Goal: Information Seeking & Learning: Learn about a topic

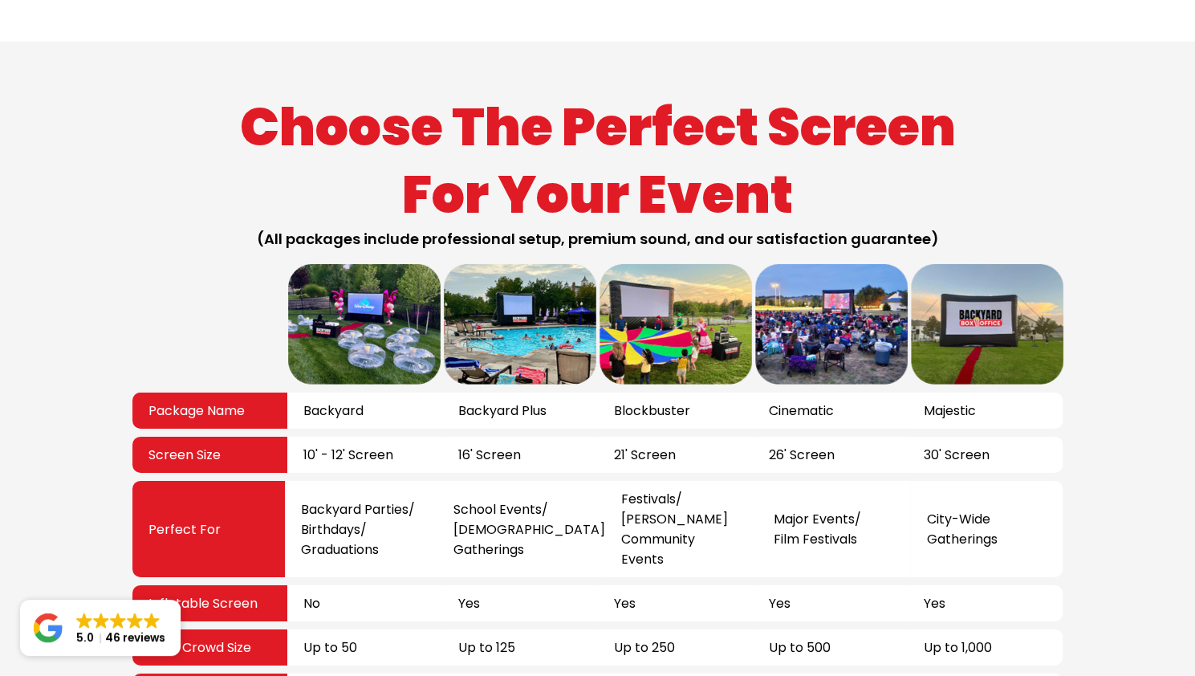
scroll to position [2720, 0]
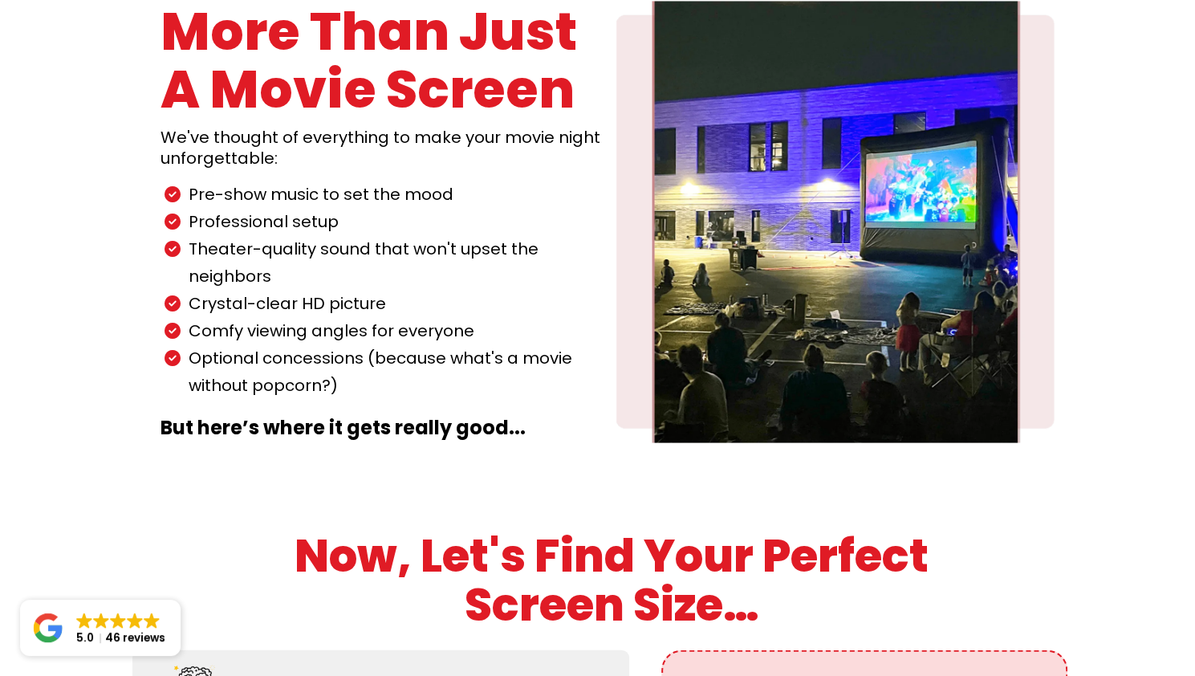
scroll to position [1667, 0]
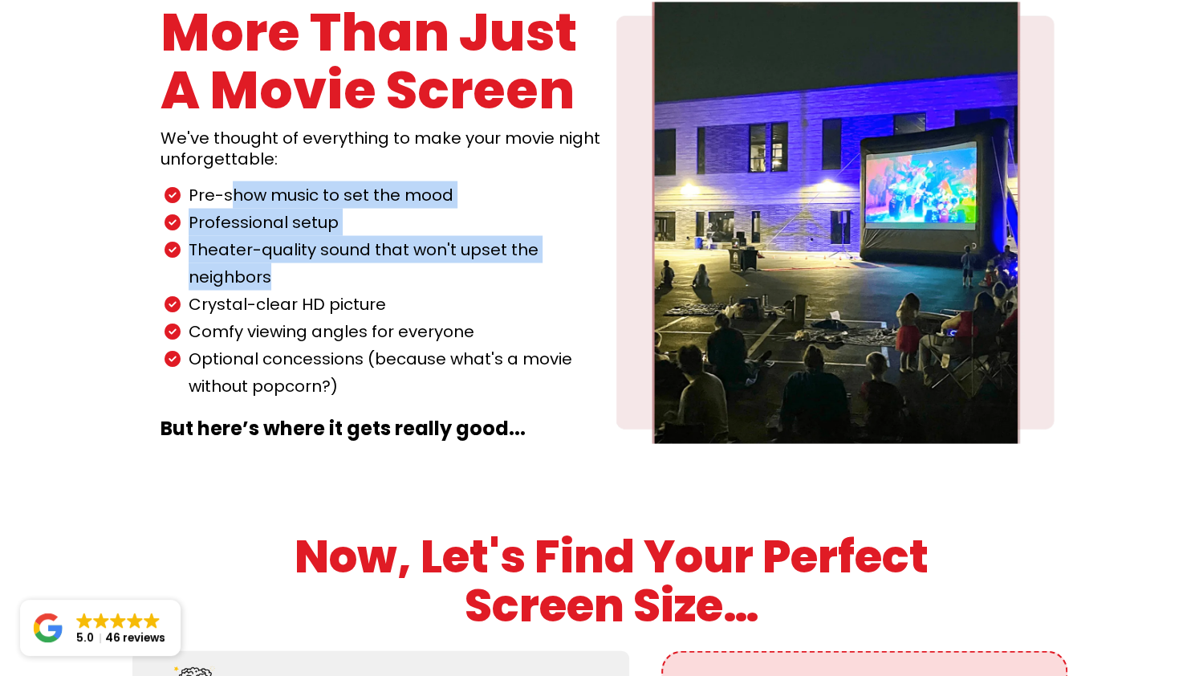
drag, startPoint x: 232, startPoint y: 152, endPoint x: 275, endPoint y: 230, distance: 89.4
click at [275, 230] on ul "Pre-show music to set the mood Professional setup Theater-quality sound that wo…" at bounding box center [371, 290] width 429 height 218
click at [275, 235] on p "Theater-quality sound that won't upset the neighbors" at bounding box center [387, 262] width 397 height 55
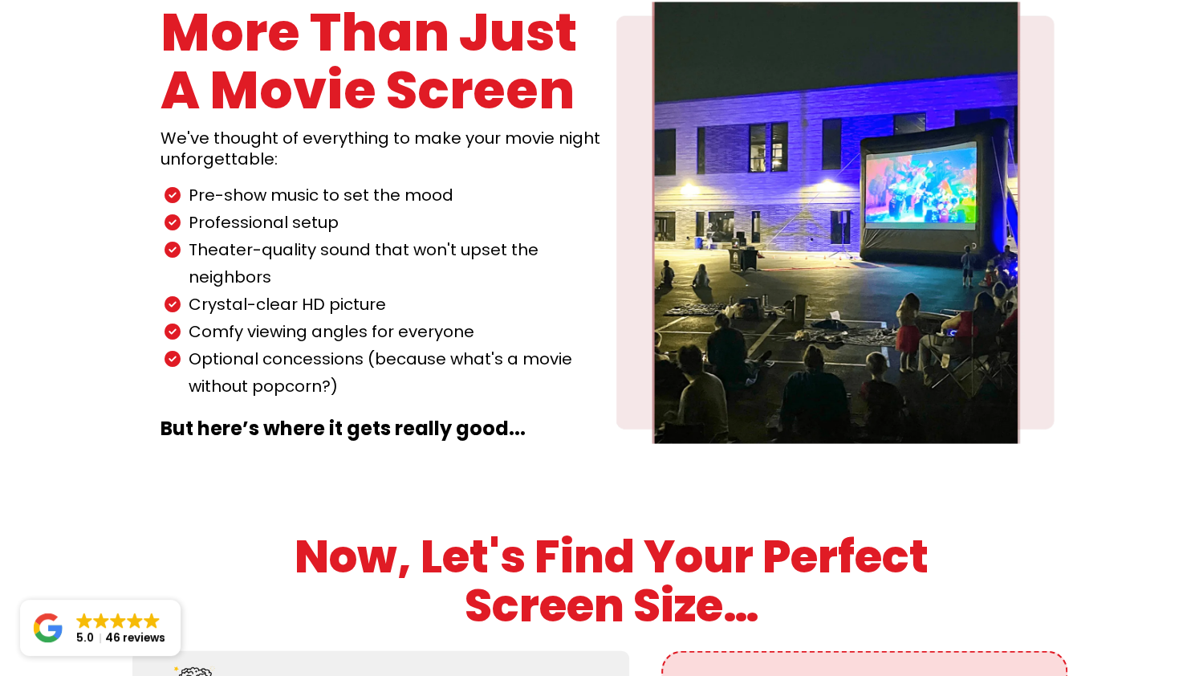
click at [275, 235] on p "Theater-quality sound that won't upset the neighbors" at bounding box center [387, 262] width 397 height 55
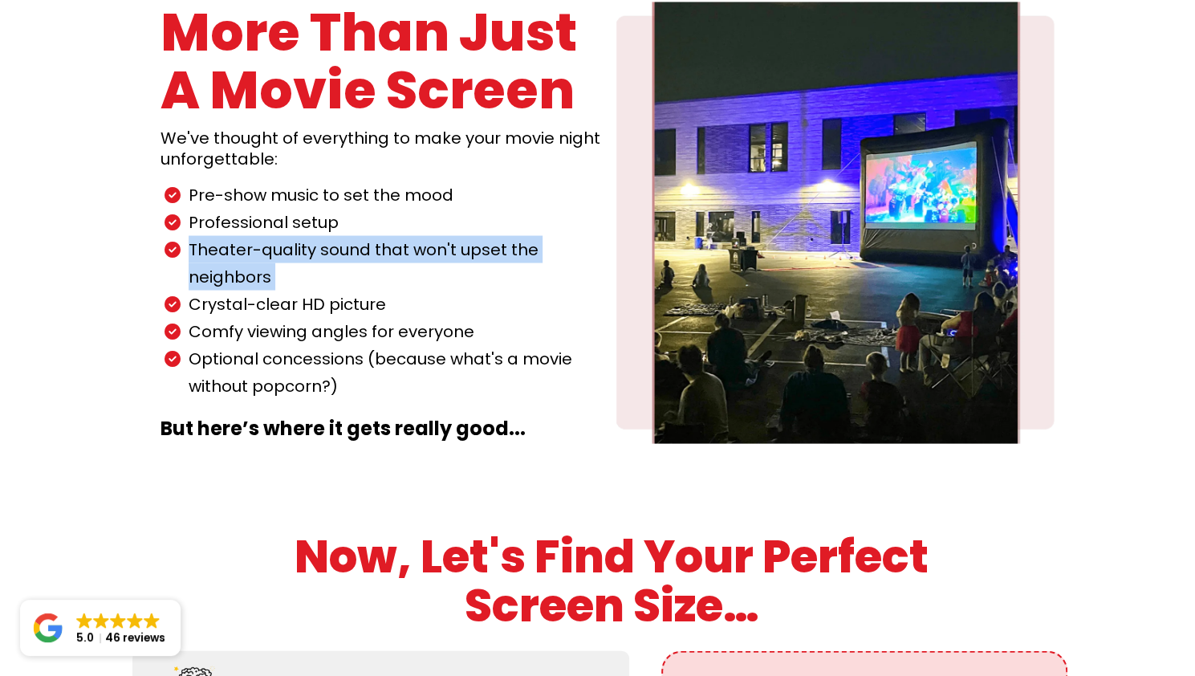
click at [275, 235] on p "Theater-quality sound that won't upset the neighbors" at bounding box center [387, 262] width 397 height 55
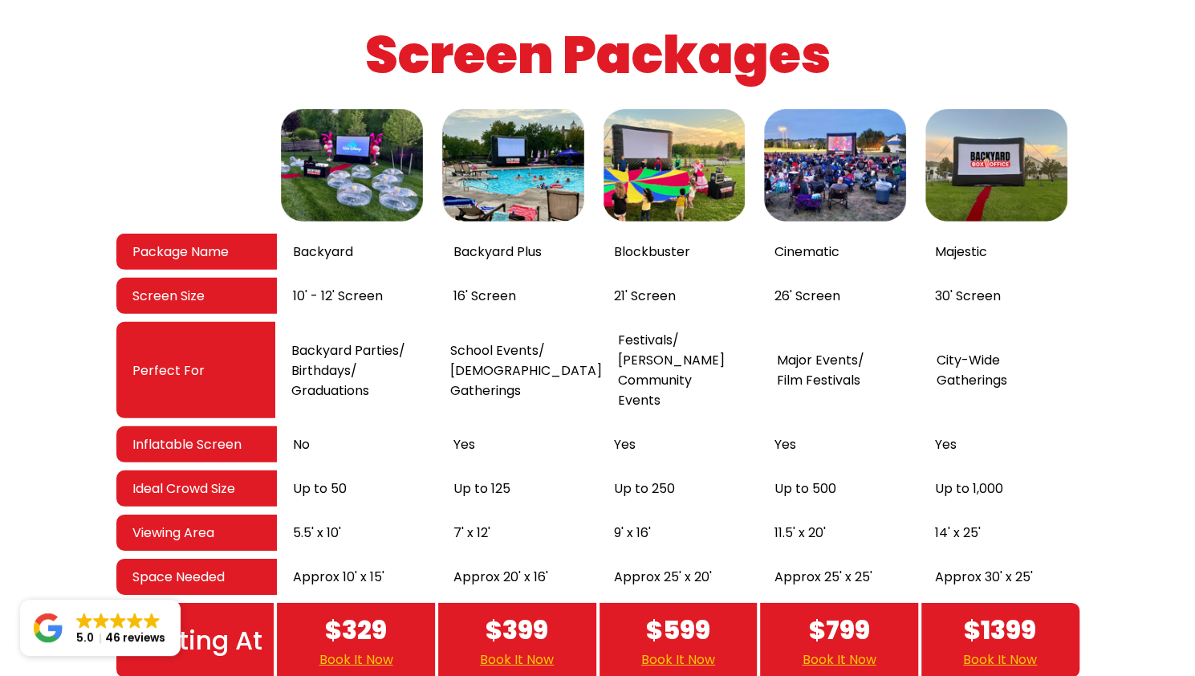
scroll to position [2636, 0]
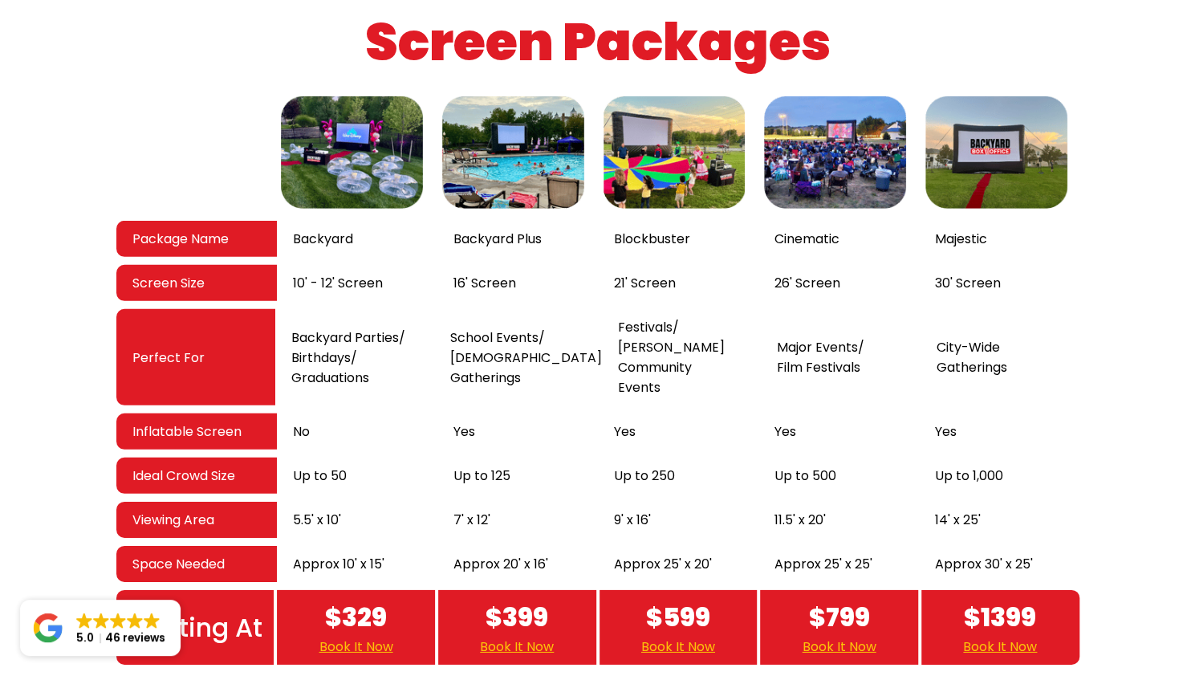
click at [360, 137] on img at bounding box center [352, 152] width 150 height 120
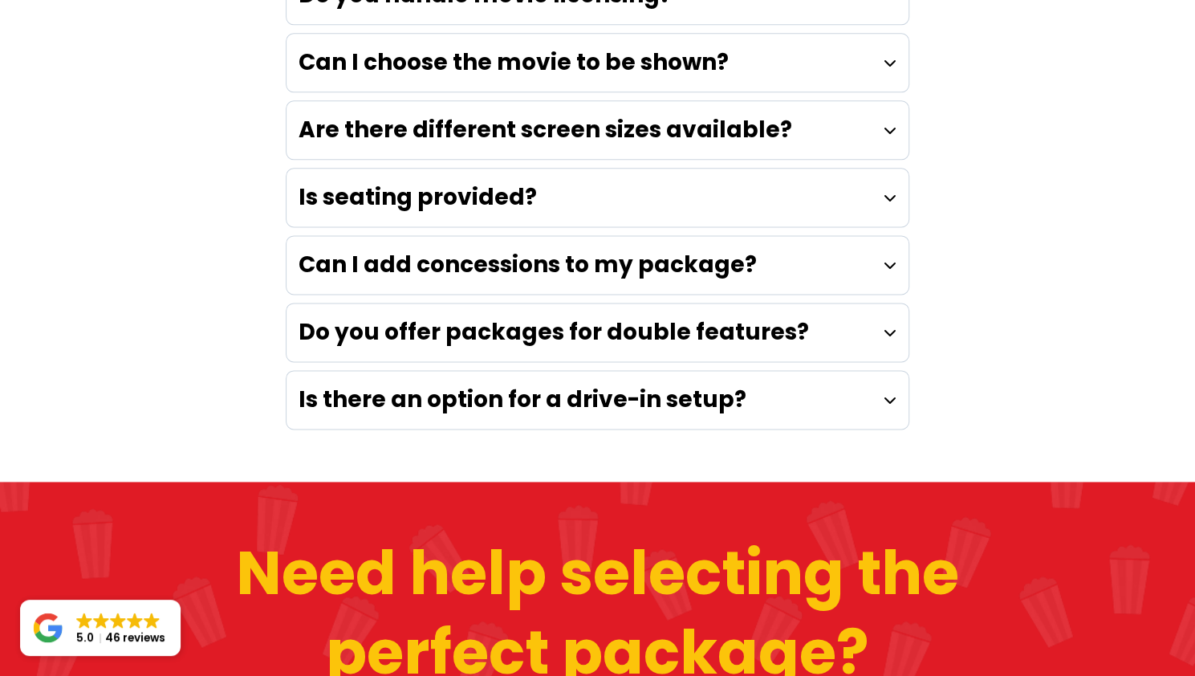
scroll to position [4756, 0]
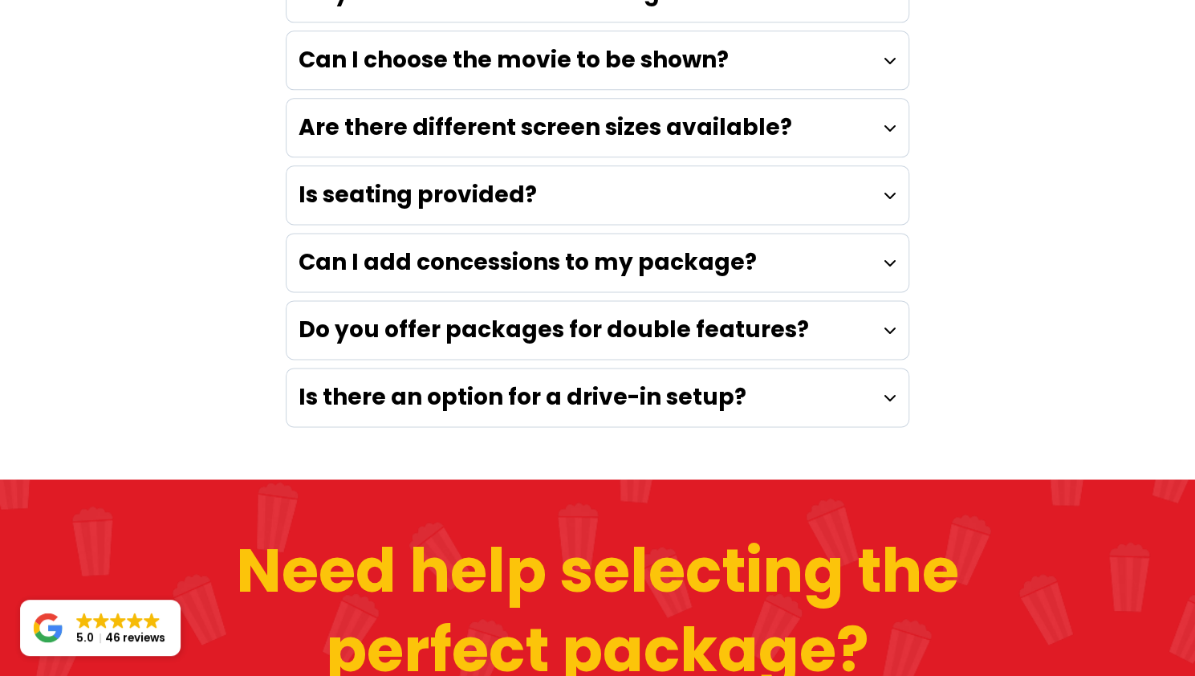
click at [646, 381] on strong "Is there an option for a drive-in setup?" at bounding box center [523, 396] width 448 height 31
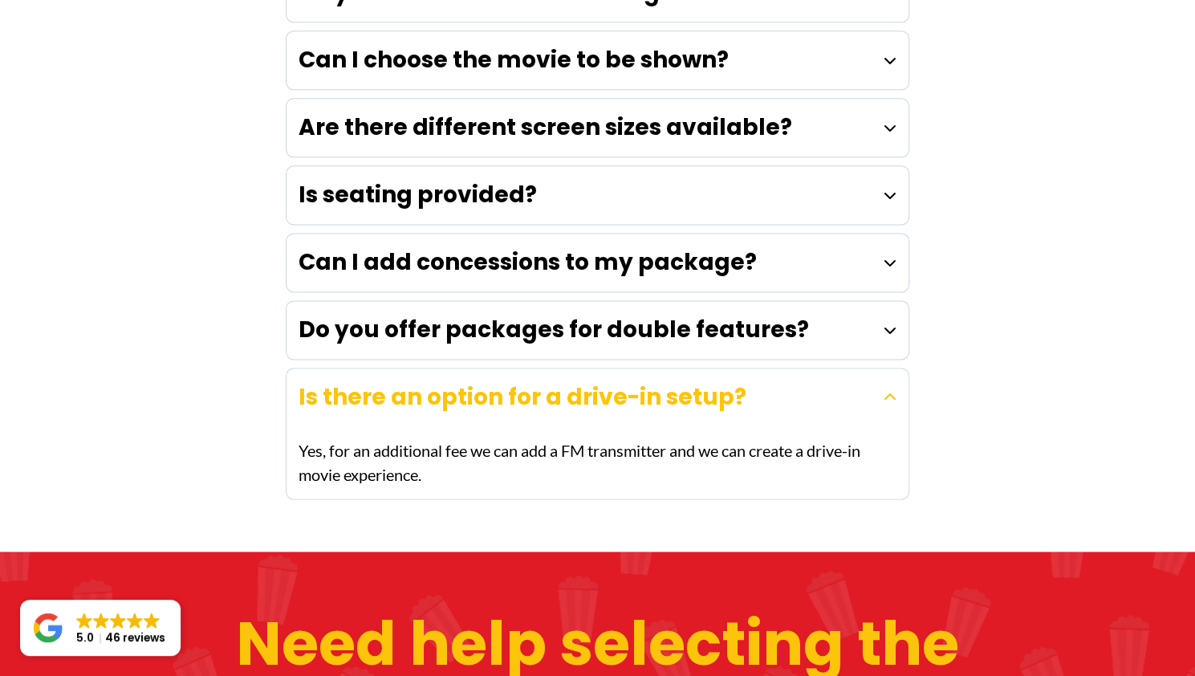
click at [646, 381] on strong "Is there an option for a drive-in setup?" at bounding box center [523, 396] width 448 height 31
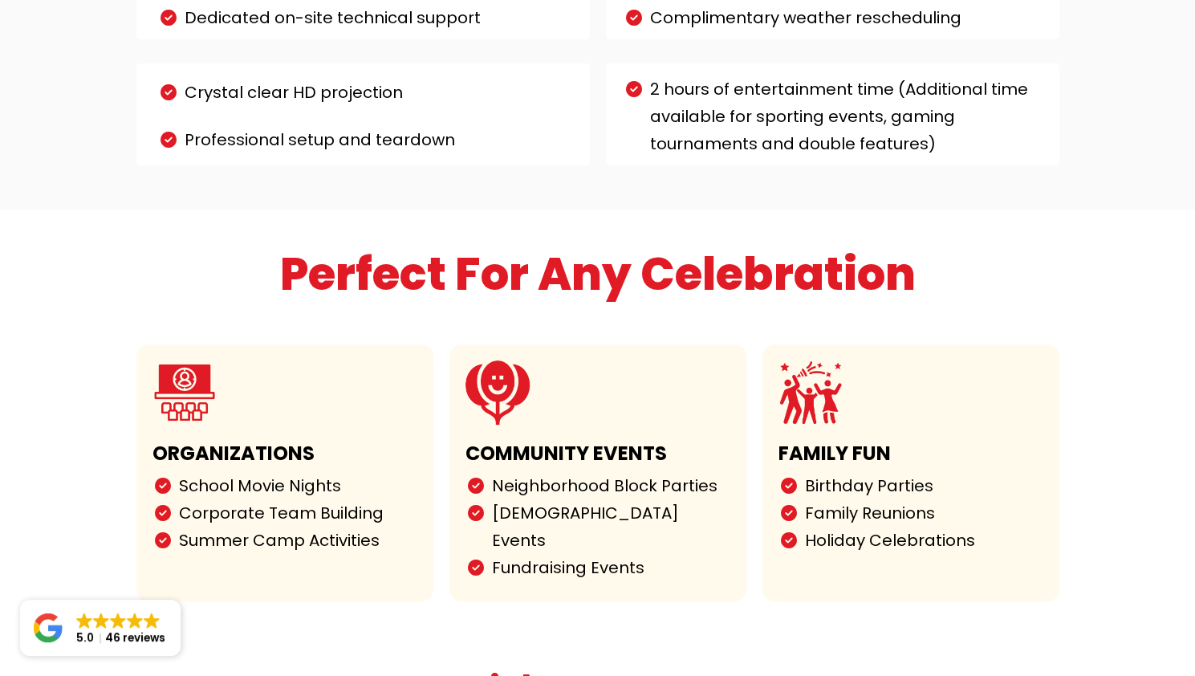
scroll to position [3533, 0]
